Goal: Task Accomplishment & Management: Use online tool/utility

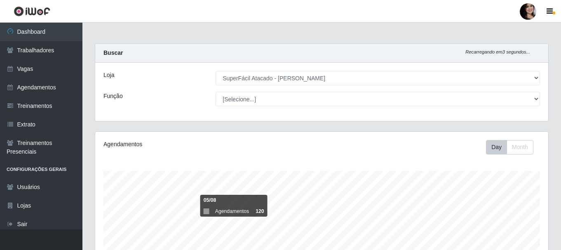
select select "399"
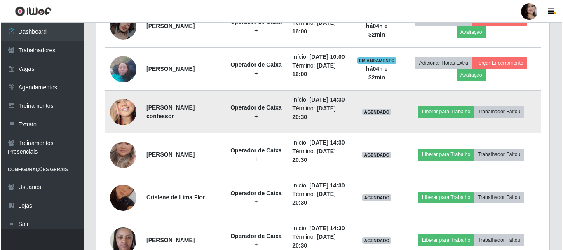
scroll to position [398, 0]
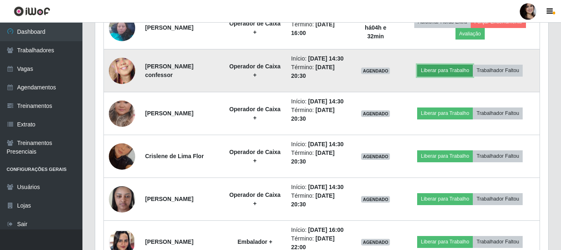
click at [463, 76] on button "Liberar para Trabalho" at bounding box center [445, 71] width 56 height 12
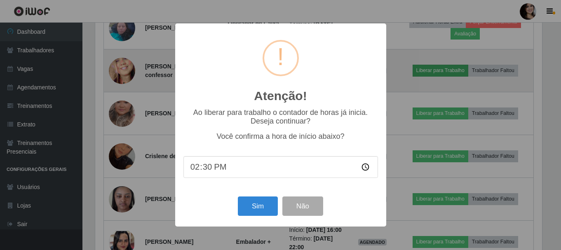
scroll to position [171, 449]
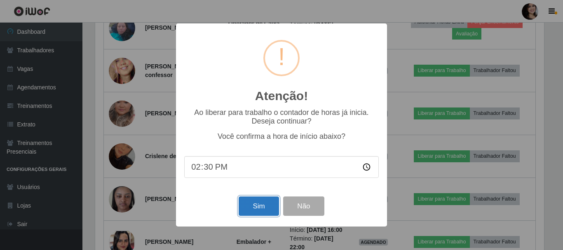
click at [278, 211] on button "Sim" at bounding box center [259, 206] width 40 height 19
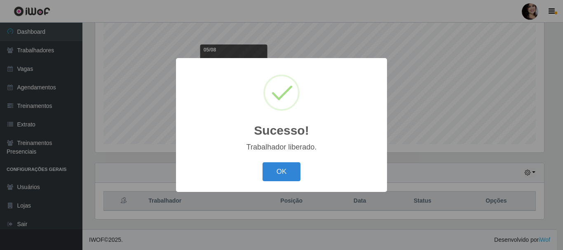
click at [263, 162] on button "OK" at bounding box center [282, 171] width 38 height 19
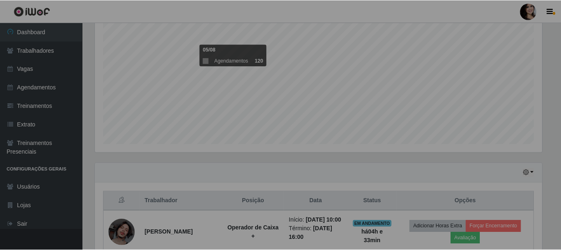
scroll to position [171, 453]
click at [529, 74] on div "Agendamentos Day Month 05/08 Agendamentos 120" at bounding box center [318, 66] width 447 height 171
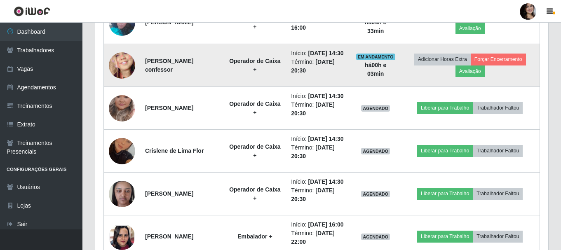
scroll to position [398, 0]
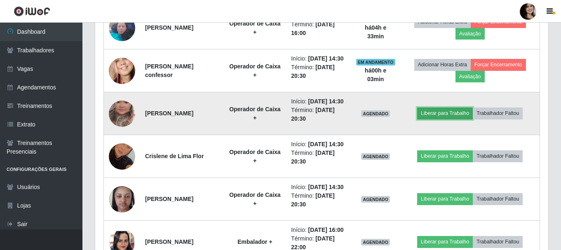
click at [452, 119] on button "Liberar para Trabalho" at bounding box center [445, 114] width 56 height 12
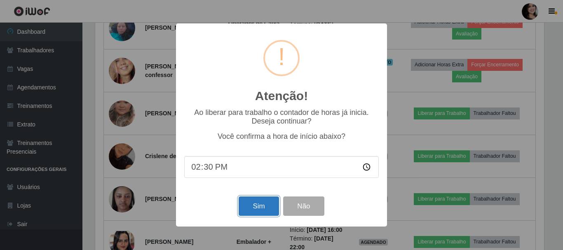
click at [263, 205] on button "Sim" at bounding box center [259, 206] width 40 height 19
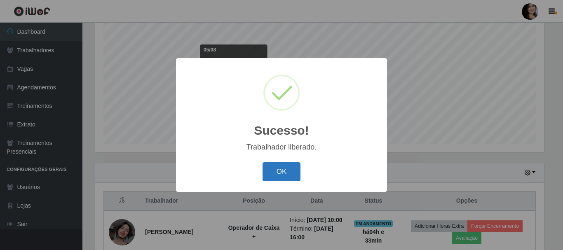
click at [281, 175] on button "OK" at bounding box center [282, 171] width 38 height 19
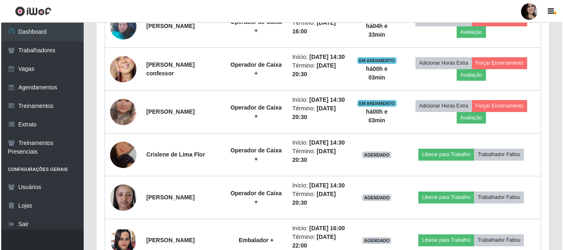
scroll to position [439, 0]
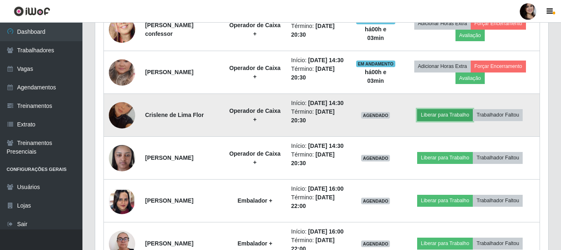
click at [468, 121] on button "Liberar para Trabalho" at bounding box center [445, 115] width 56 height 12
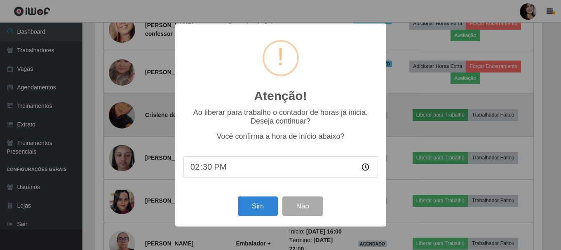
scroll to position [171, 449]
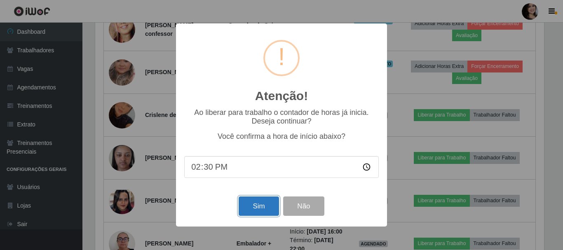
click at [271, 210] on button "Sim" at bounding box center [259, 206] width 40 height 19
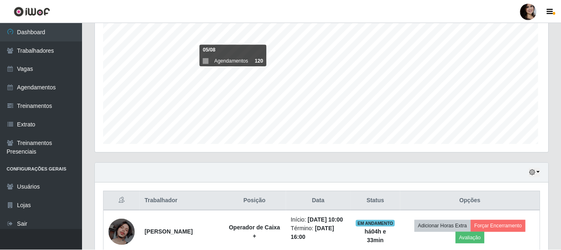
scroll to position [0, 0]
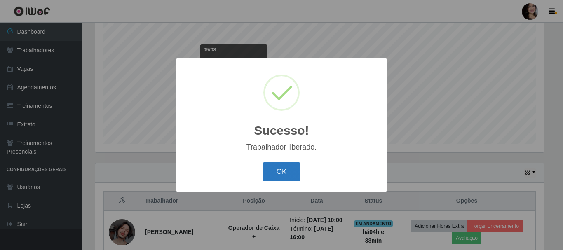
click at [293, 169] on button "OK" at bounding box center [282, 171] width 38 height 19
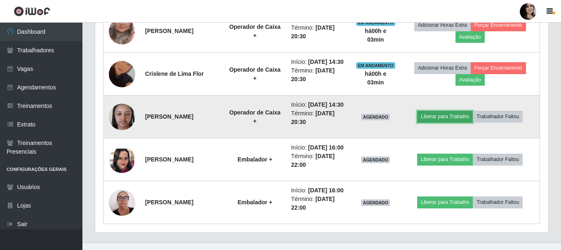
click at [454, 122] on button "Liberar para Trabalho" at bounding box center [445, 117] width 56 height 12
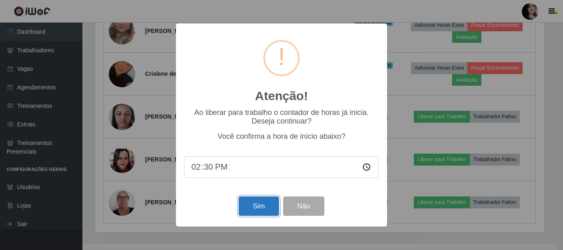
click at [268, 205] on button "Sim" at bounding box center [259, 206] width 40 height 19
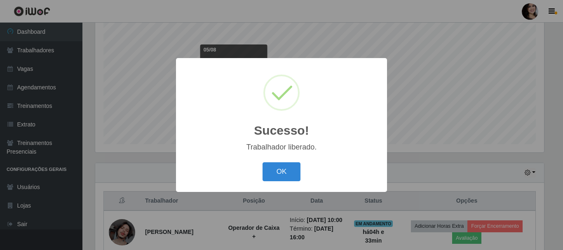
click at [263, 162] on button "OK" at bounding box center [282, 171] width 38 height 19
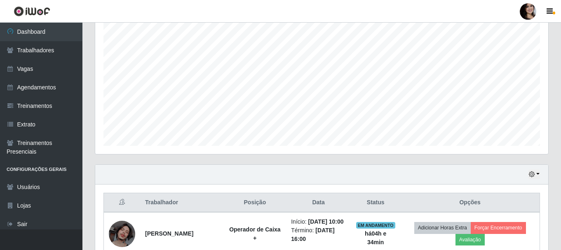
scroll to position [151, 0]
